Goal: Browse casually: Explore the website without a specific task or goal

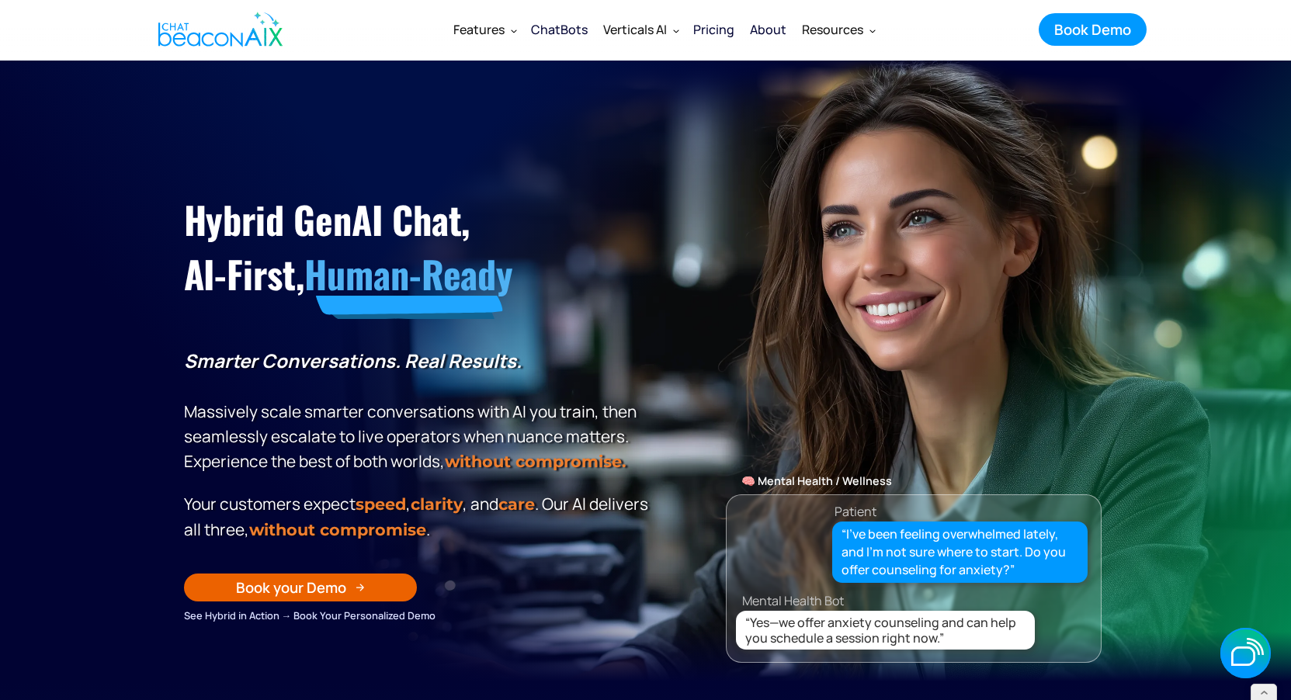
click at [996, 270] on div "🏦 Banking Customer “Hi, I lost my debit card while traveling. Can I freeze it a…" at bounding box center [914, 420] width 376 height 486
